Goal: Task Accomplishment & Management: Manage account settings

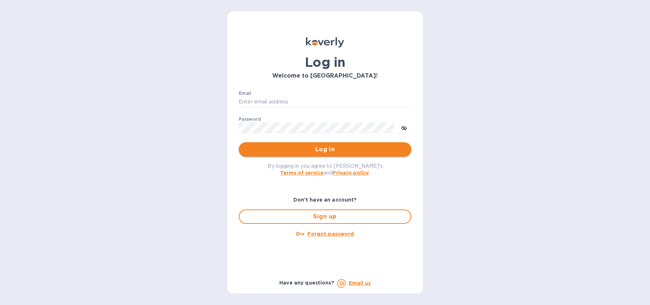
type input "imports@trinitycb.com"
click at [346, 149] on span "Log in" at bounding box center [325, 149] width 161 height 9
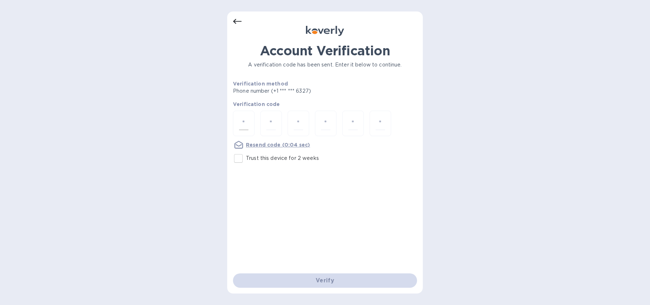
click at [245, 121] on input "number" at bounding box center [243, 123] width 9 height 13
type input "3"
type input "4"
type input "3"
type input "1"
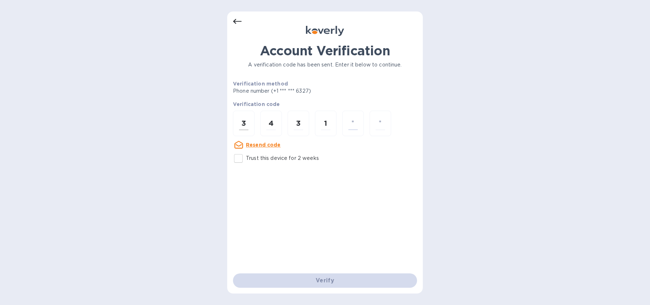
type input "0"
type input "1"
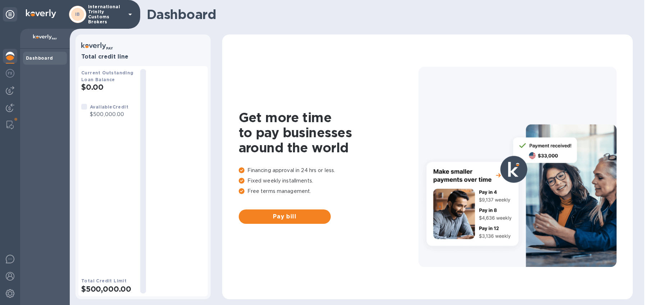
click at [43, 109] on div "Dashboard" at bounding box center [45, 177] width 50 height 256
click at [10, 92] on img at bounding box center [10, 90] width 9 height 9
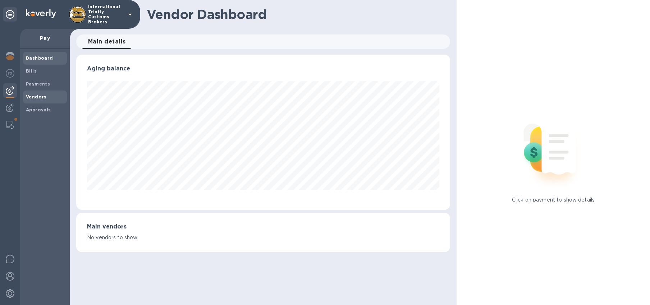
scroll to position [155, 374]
click at [35, 97] on b "Vendors" at bounding box center [36, 96] width 21 height 5
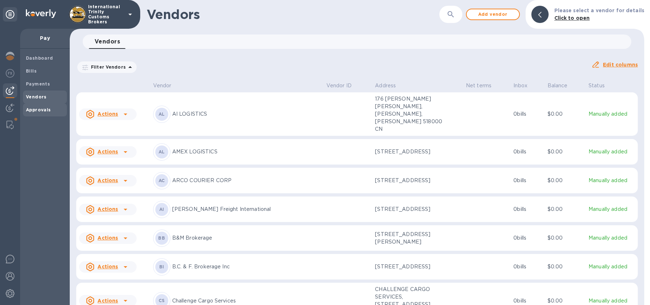
click at [35, 109] on b "Approvals" at bounding box center [38, 109] width 25 height 5
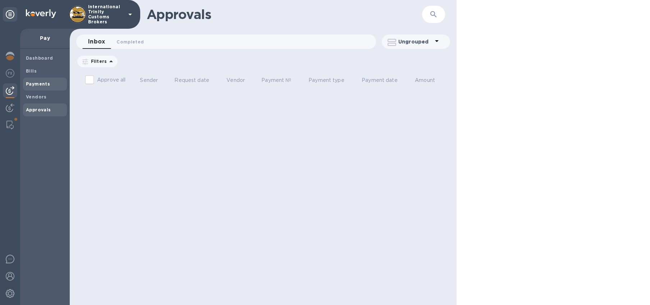
click at [32, 83] on b "Payments" at bounding box center [38, 83] width 24 height 5
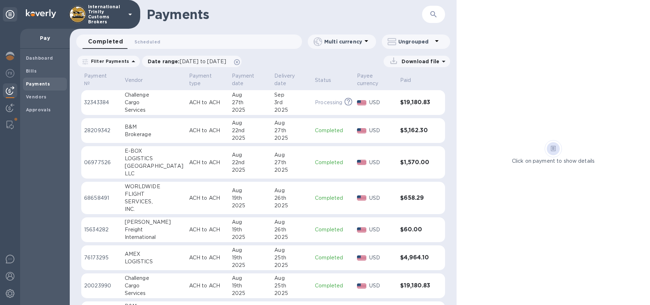
click at [94, 129] on p "28209342" at bounding box center [101, 131] width 35 height 8
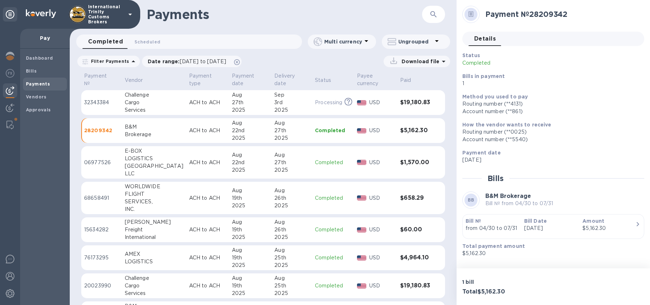
click at [414, 129] on h3 "$5,162.30" at bounding box center [415, 130] width 31 height 7
click at [550, 116] on div "Method you used to pay Routing number (**4131) Account number (**861‬)" at bounding box center [551, 104] width 182 height 28
click at [11, 54] on img at bounding box center [10, 56] width 9 height 9
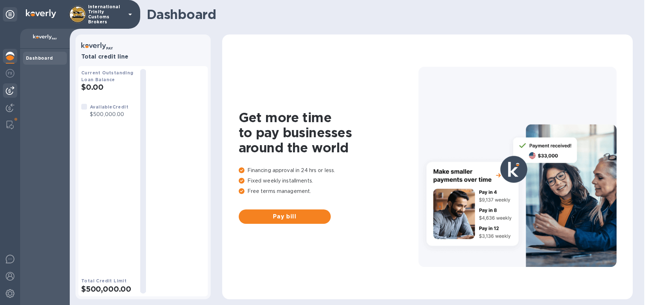
drag, startPoint x: 11, startPoint y: 78, endPoint x: 9, endPoint y: 94, distance: 16.6
click at [11, 78] on div at bounding box center [10, 74] width 14 height 16
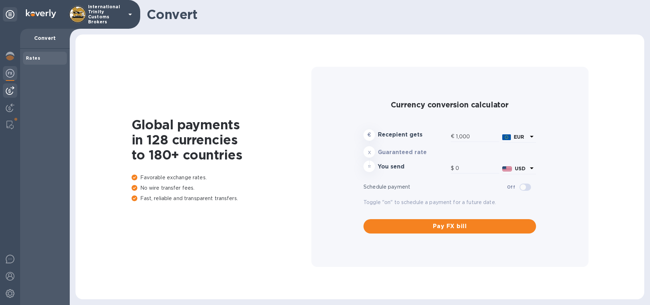
click at [9, 95] on div at bounding box center [10, 90] width 14 height 14
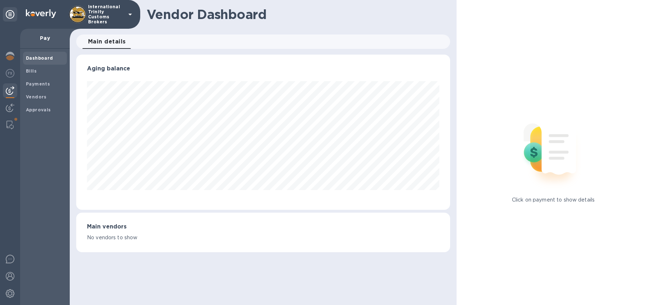
scroll to position [155, 374]
click at [41, 68] on span "Bills" at bounding box center [45, 71] width 38 height 7
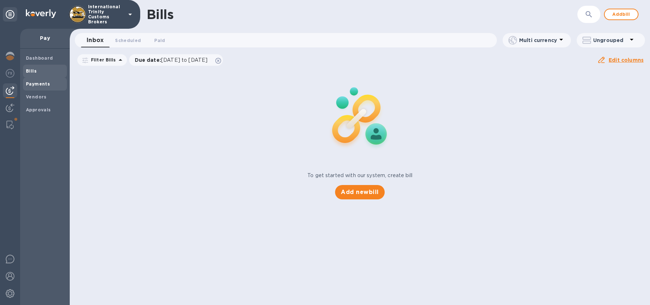
click at [36, 85] on b "Payments" at bounding box center [38, 83] width 24 height 5
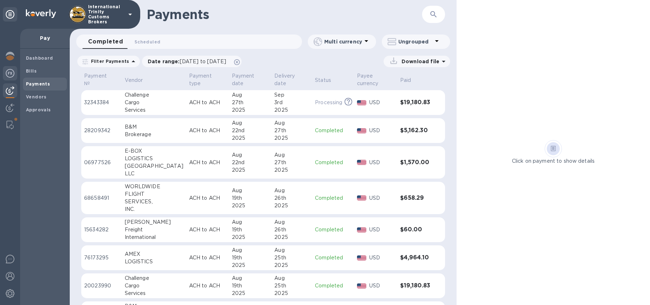
click at [10, 76] on img at bounding box center [10, 73] width 9 height 9
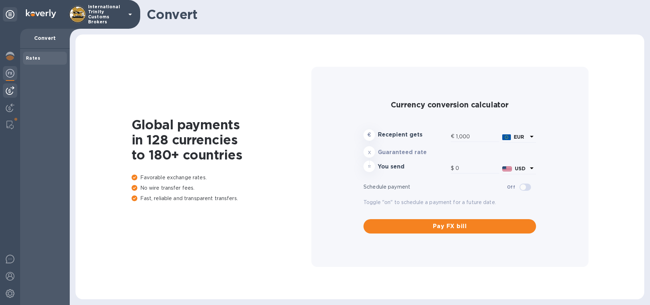
type input "1,174.86"
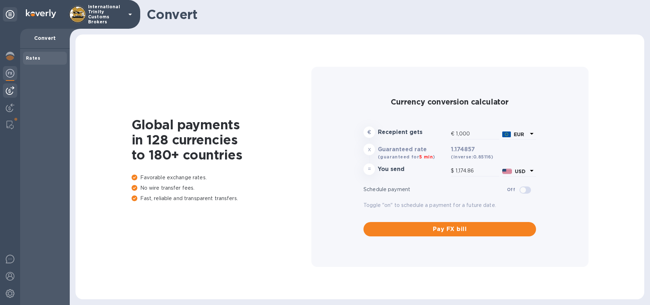
click at [12, 91] on img at bounding box center [10, 90] width 9 height 9
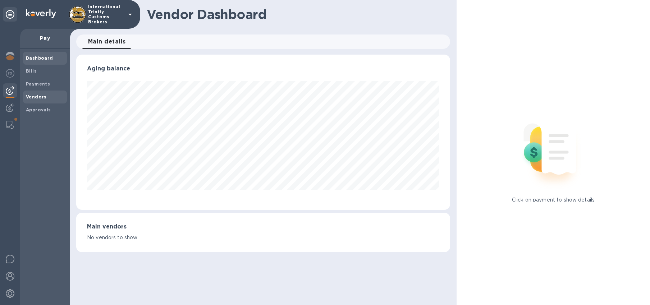
scroll to position [155, 374]
click at [39, 83] on b "Payments" at bounding box center [38, 83] width 24 height 5
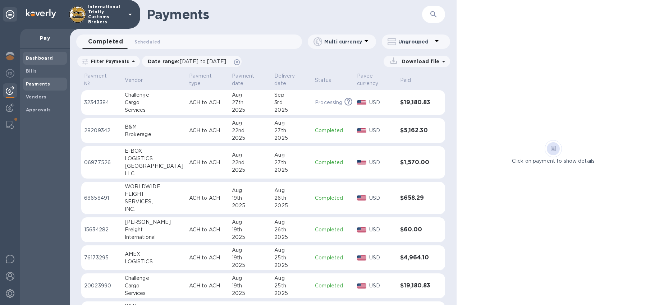
click at [38, 60] on b "Dashboard" at bounding box center [39, 57] width 27 height 5
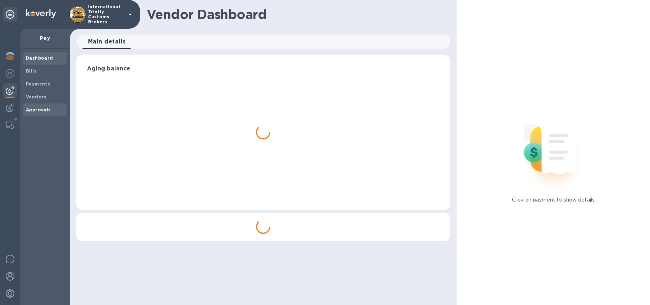
click at [45, 109] on b "Approvals" at bounding box center [38, 109] width 25 height 5
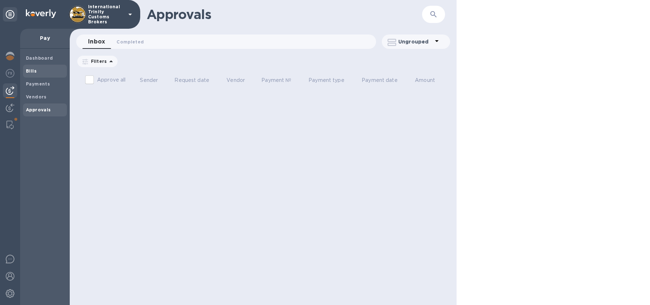
click at [49, 76] on div "Bills" at bounding box center [45, 71] width 44 height 13
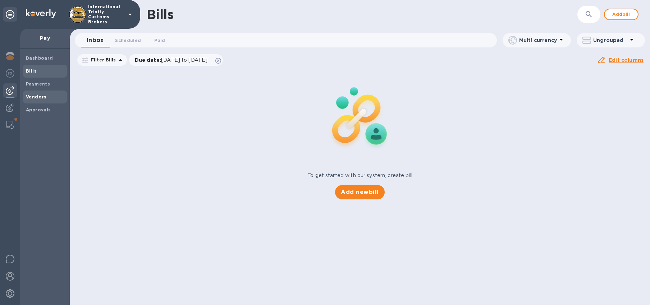
click at [49, 98] on span "Vendors" at bounding box center [45, 97] width 38 height 7
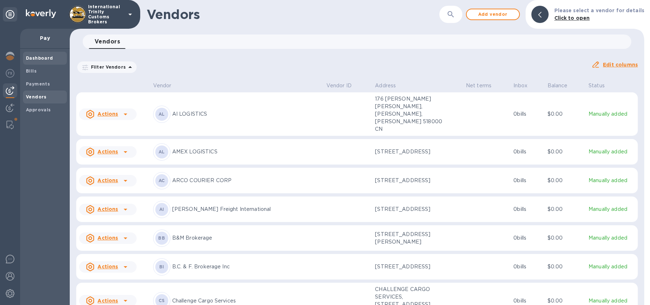
click at [42, 63] on div "Dashboard" at bounding box center [45, 58] width 44 height 13
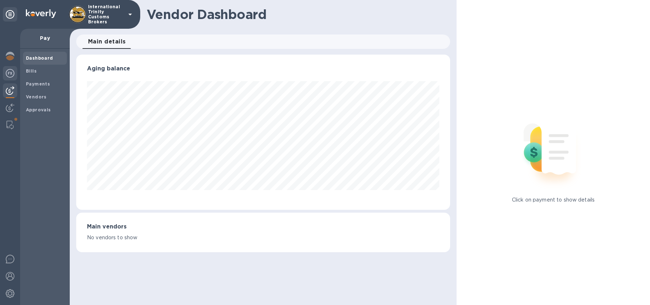
click at [7, 74] on img at bounding box center [10, 73] width 9 height 9
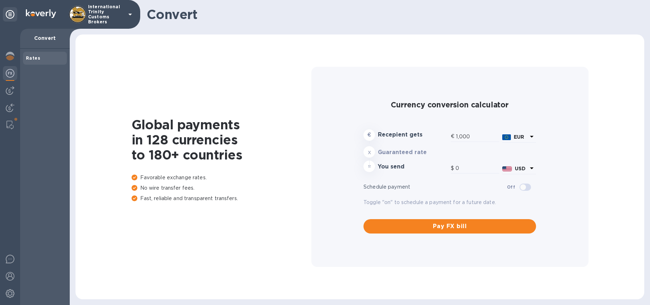
type input "1,174.86"
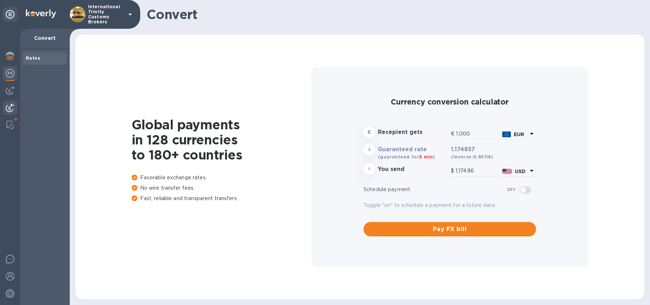
drag, startPoint x: 6, startPoint y: 95, endPoint x: 8, endPoint y: 108, distance: 12.8
click at [6, 95] on div at bounding box center [10, 90] width 14 height 14
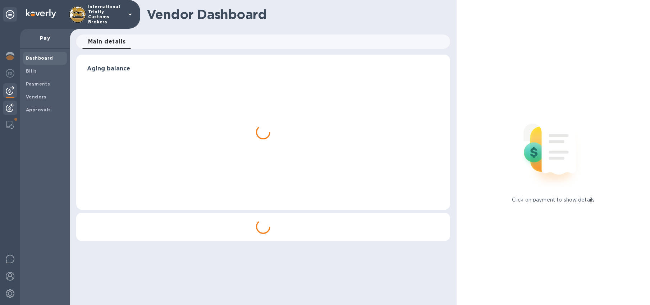
click at [9, 108] on img at bounding box center [10, 108] width 9 height 9
click at [7, 96] on div at bounding box center [10, 90] width 14 height 14
click at [49, 84] on span "Payments" at bounding box center [45, 84] width 38 height 7
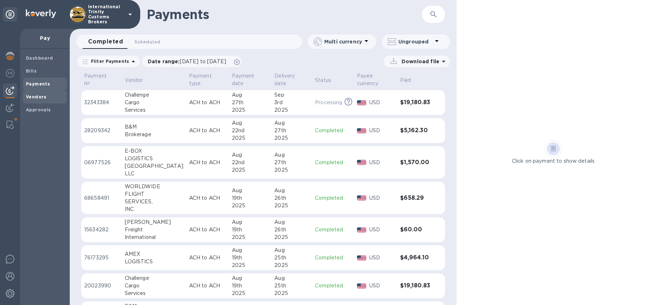
click at [42, 100] on span "Vendors" at bounding box center [36, 97] width 21 height 7
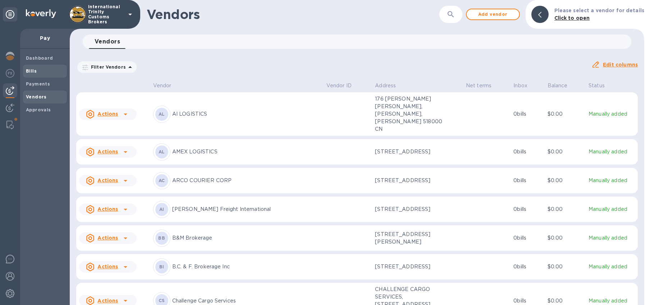
click at [43, 75] on div "Bills" at bounding box center [45, 71] width 44 height 13
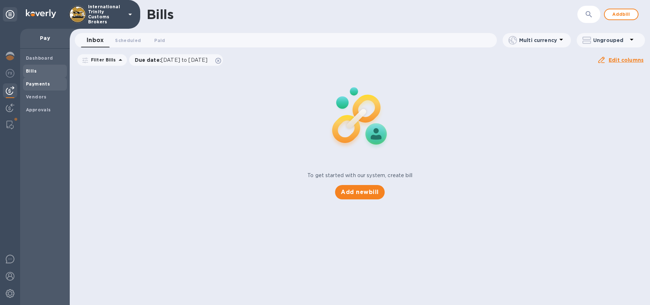
click at [40, 86] on b "Payments" at bounding box center [38, 83] width 24 height 5
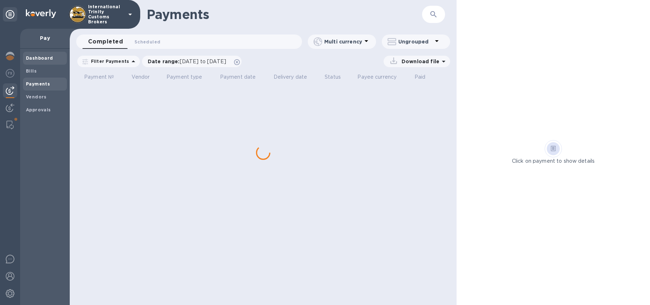
click at [40, 62] on div "Dashboard" at bounding box center [45, 58] width 44 height 13
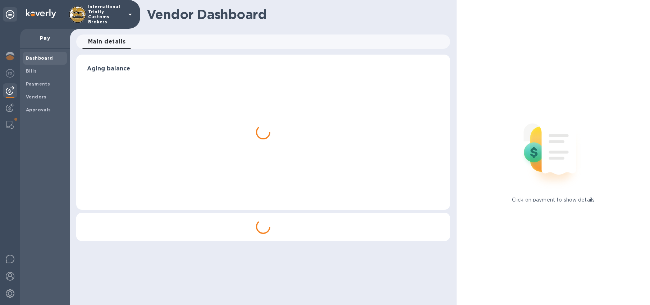
click at [54, 37] on p "Pay" at bounding box center [45, 38] width 38 height 7
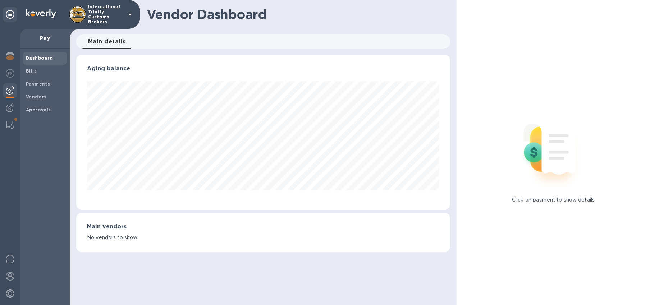
scroll to position [155, 374]
click at [47, 41] on p "Pay" at bounding box center [45, 38] width 38 height 7
click at [42, 38] on p "Pay" at bounding box center [45, 38] width 38 height 7
click at [11, 95] on div at bounding box center [10, 90] width 14 height 14
click at [46, 35] on div "Pay" at bounding box center [45, 39] width 50 height 20
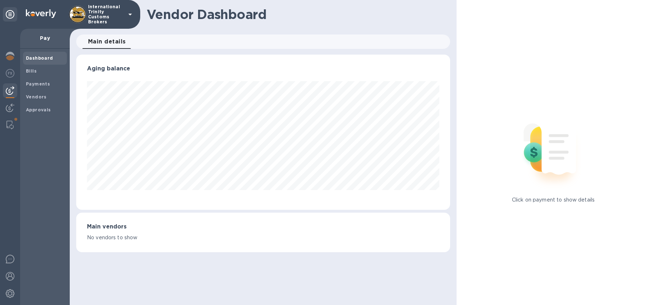
click at [46, 39] on p "Pay" at bounding box center [45, 38] width 38 height 7
click at [46, 38] on p "Pay" at bounding box center [45, 38] width 38 height 7
click at [46, 40] on p "Pay" at bounding box center [45, 38] width 38 height 7
click at [42, 97] on b "Vendors" at bounding box center [36, 96] width 21 height 5
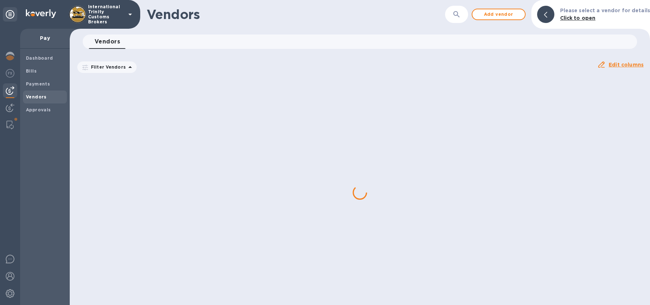
click at [48, 38] on p "Pay" at bounding box center [45, 38] width 38 height 7
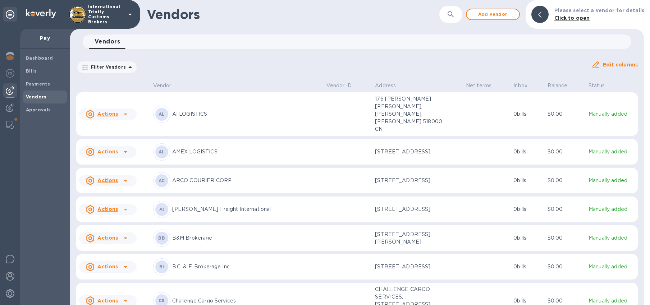
click at [45, 40] on p "Pay" at bounding box center [45, 38] width 38 height 7
click at [41, 39] on p "Pay" at bounding box center [45, 38] width 38 height 7
drag, startPoint x: 41, startPoint y: 39, endPoint x: 28, endPoint y: 56, distance: 21.2
click at [41, 39] on p "Pay" at bounding box center [45, 38] width 38 height 7
click at [16, 60] on div at bounding box center [10, 167] width 20 height 277
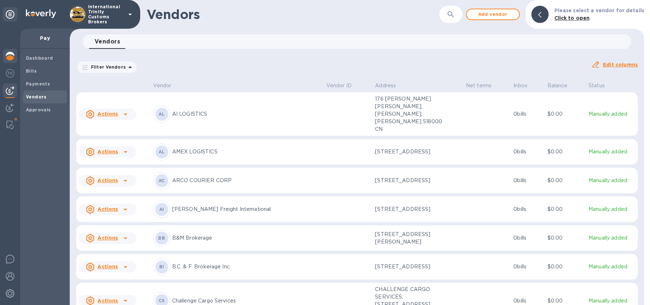
click at [14, 59] on div at bounding box center [10, 57] width 14 height 16
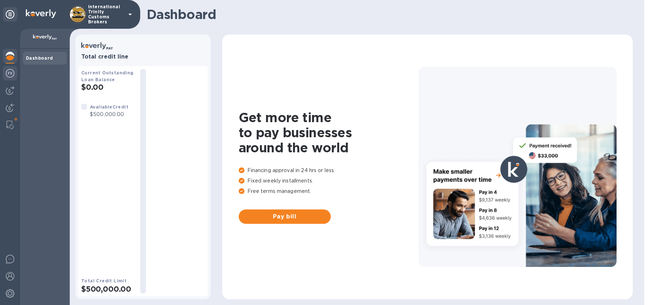
click at [11, 70] on img at bounding box center [10, 73] width 9 height 9
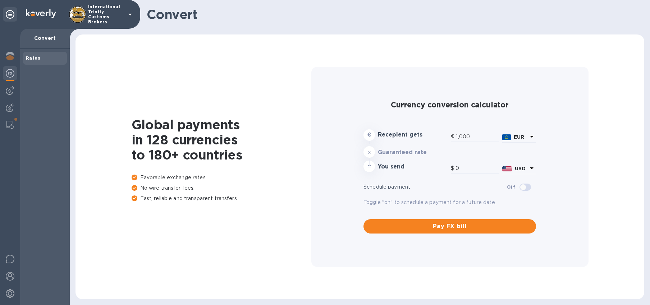
type input "1,174.86"
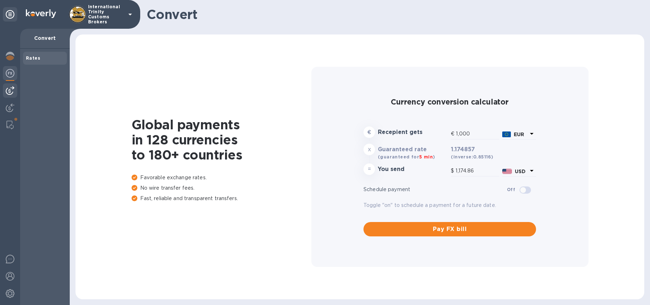
click at [9, 87] on img at bounding box center [10, 90] width 9 height 9
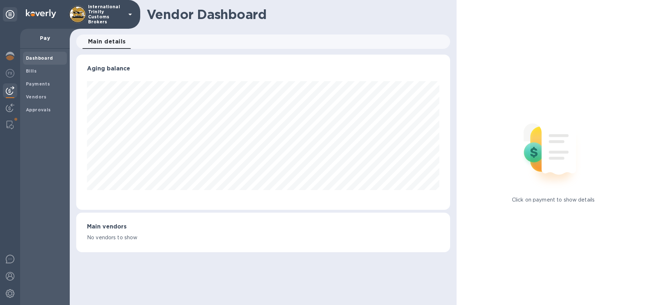
click at [43, 39] on p "Pay" at bounding box center [45, 38] width 38 height 7
click at [24, 72] on div "Bills" at bounding box center [45, 71] width 44 height 13
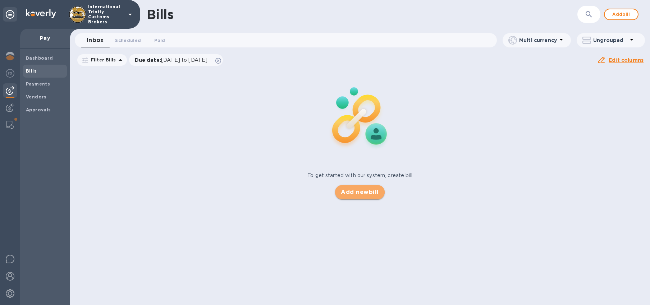
click at [370, 192] on span "Add new bill" at bounding box center [360, 192] width 38 height 9
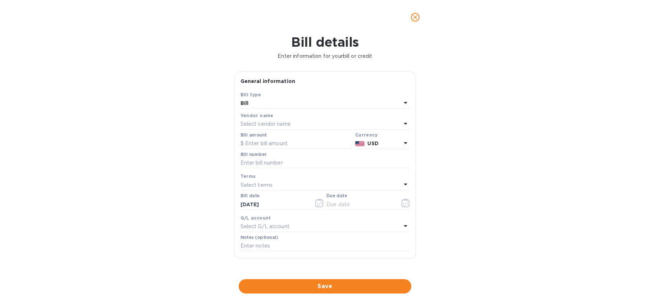
click at [275, 122] on p "Select vendor name" at bounding box center [266, 124] width 50 height 8
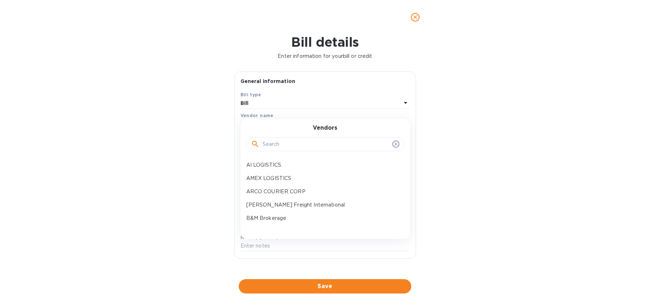
click at [282, 141] on input "text" at bounding box center [326, 144] width 127 height 11
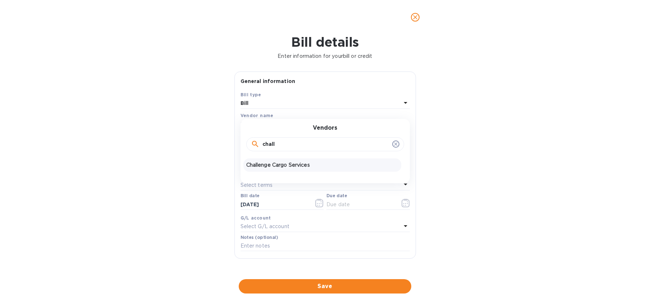
type input "chall"
click at [282, 167] on p "Challenge Cargo Services" at bounding box center [322, 165] width 152 height 8
click at [261, 146] on input "text" at bounding box center [297, 143] width 112 height 11
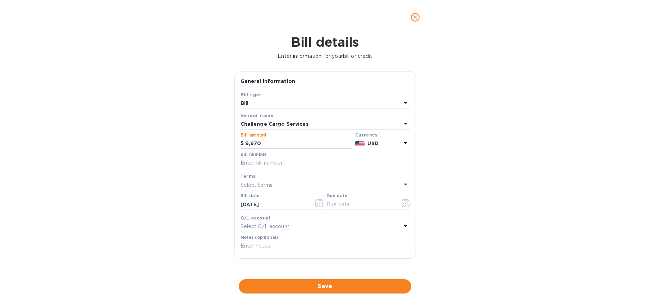
type input "9,970"
click at [268, 165] on input "text" at bounding box center [325, 163] width 169 height 11
type input "D 52357"
click at [259, 190] on div "Select terms" at bounding box center [321, 185] width 161 height 10
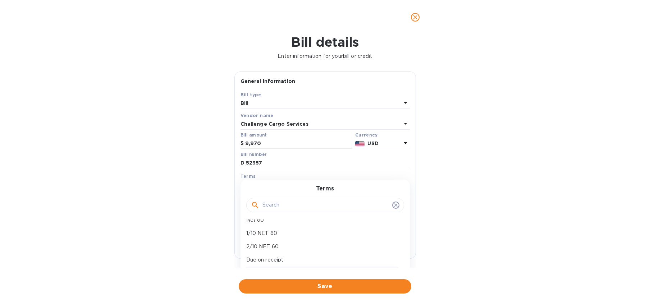
scroll to position [51, 0]
click at [273, 230] on p "Due on receipt" at bounding box center [322, 229] width 152 height 8
type input "[DATE]"
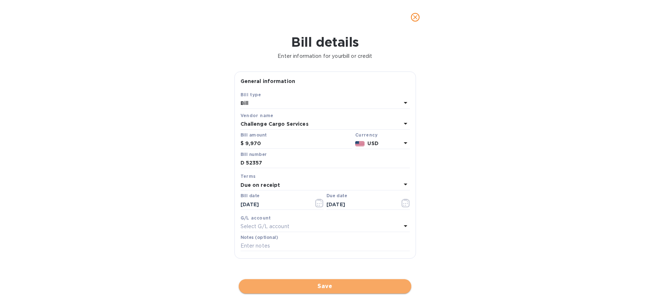
click at [336, 287] on span "Save" at bounding box center [325, 286] width 161 height 9
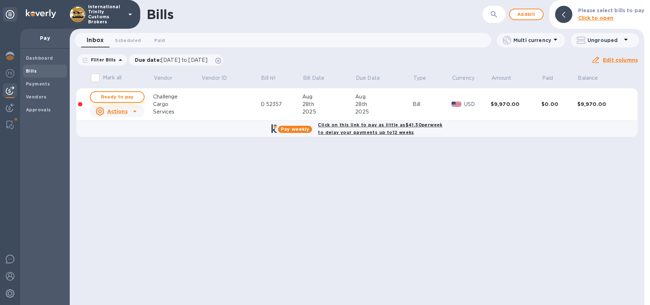
click at [112, 96] on span "Ready to pay" at bounding box center [117, 97] width 42 height 9
click at [121, 99] on span "Ready to pay" at bounding box center [117, 97] width 42 height 9
checkbox input "true"
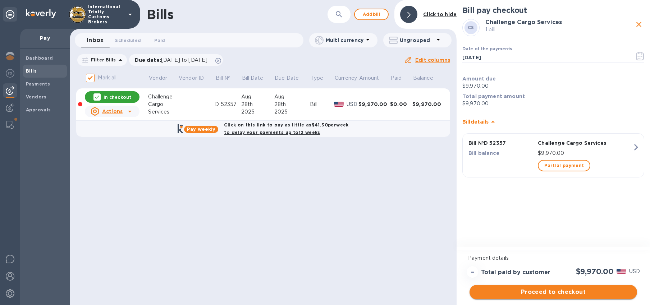
click at [538, 294] on span "Proceed to checkout" at bounding box center [553, 292] width 156 height 9
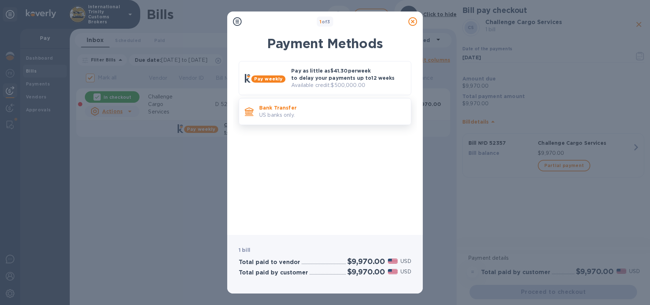
click at [274, 114] on p "US banks only." at bounding box center [332, 115] width 146 height 8
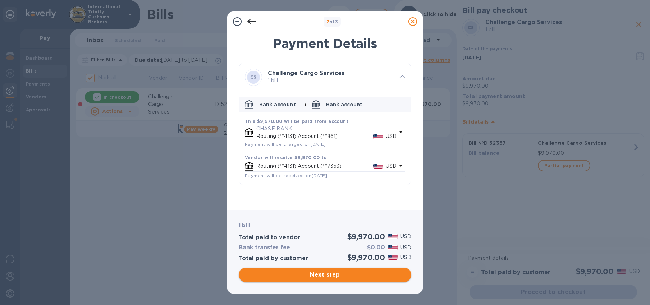
click at [329, 276] on span "Next step" at bounding box center [325, 275] width 161 height 9
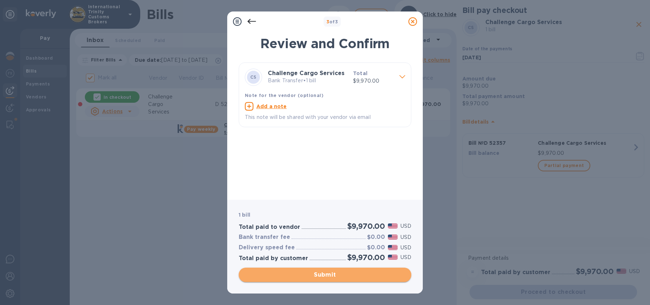
click at [332, 274] on span "Submit" at bounding box center [325, 275] width 161 height 9
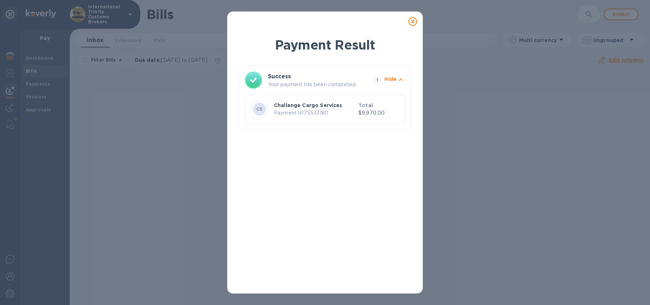
click at [319, 108] on p "Challenge Cargo Services" at bounding box center [315, 105] width 82 height 7
click at [398, 96] on div "CS Challenge Cargo Services Payment № 75533180 Total $9,970.00" at bounding box center [325, 109] width 160 height 29
click at [401, 97] on div "CS Challenge Cargo Services Payment № 75533180 Total $9,970.00" at bounding box center [325, 109] width 160 height 29
click at [263, 111] on div "CS" at bounding box center [259, 109] width 13 height 13
click at [423, 24] on div "Payment Result Success Your payment has been completed. 1 Hide CS Challenge Car…" at bounding box center [325, 152] width 650 height 305
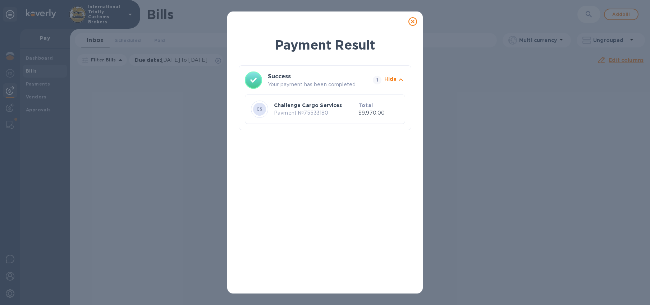
click at [413, 23] on icon at bounding box center [413, 21] width 9 height 9
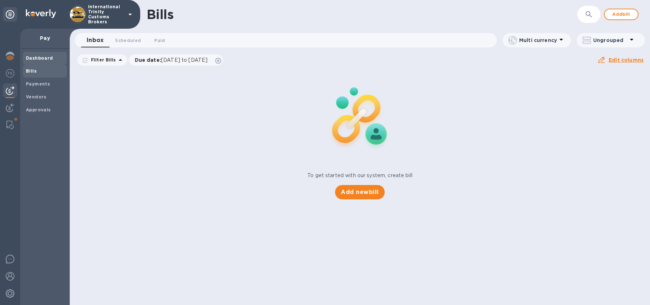
click at [37, 62] on div "Dashboard" at bounding box center [45, 58] width 44 height 13
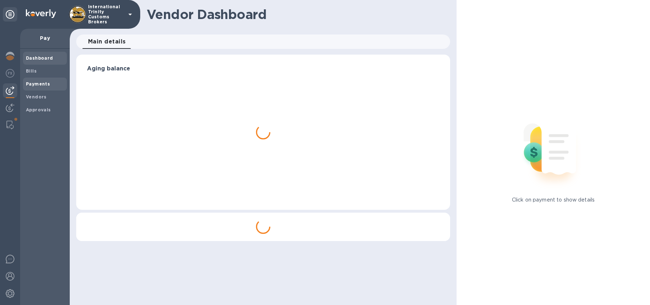
click at [35, 86] on b "Payments" at bounding box center [38, 83] width 24 height 5
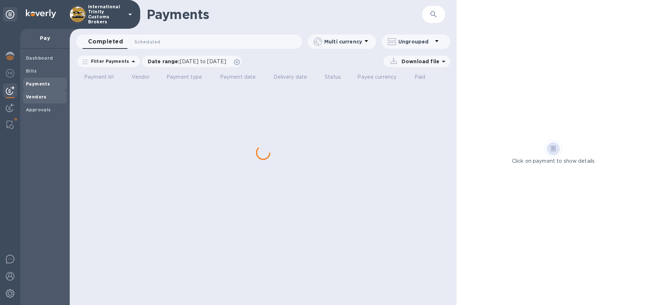
click at [36, 101] on div "Vendors" at bounding box center [45, 97] width 44 height 13
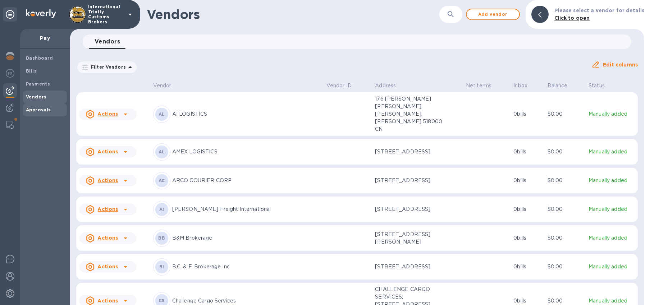
click at [35, 114] on div "Approvals" at bounding box center [45, 110] width 44 height 13
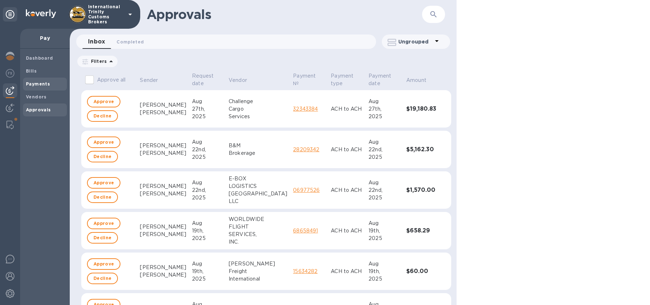
click at [34, 83] on b "Payments" at bounding box center [38, 83] width 24 height 5
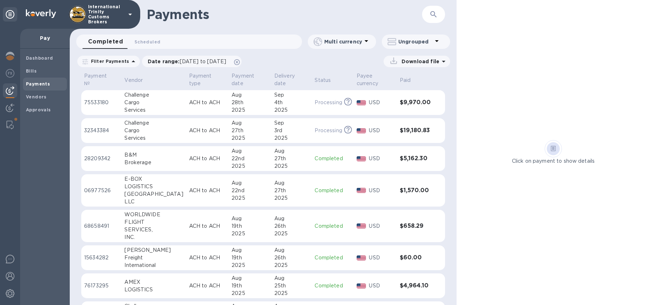
click at [197, 103] on p "ACH to ACH" at bounding box center [207, 103] width 37 height 8
